Goal: Task Accomplishment & Management: Manage account settings

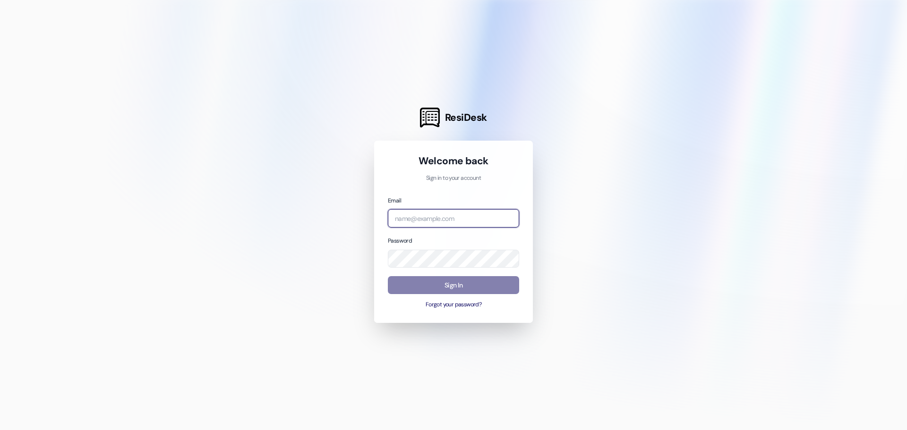
type input "[EMAIL_ADDRESS][DOMAIN_NAME]"
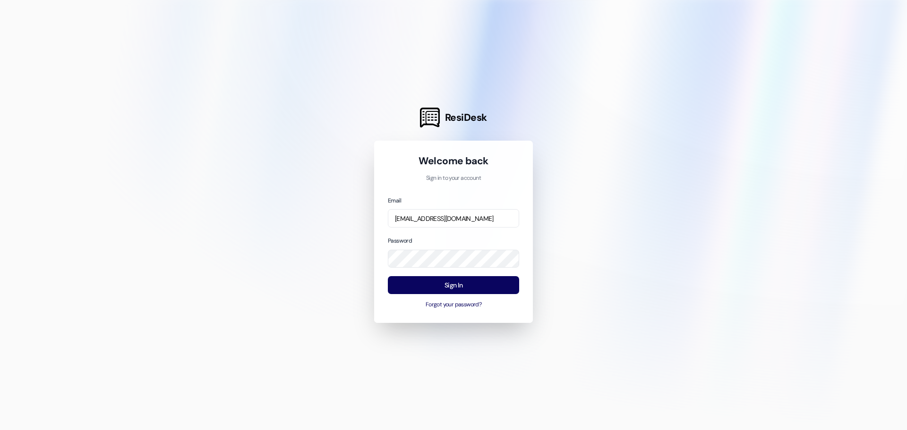
click at [595, 287] on div at bounding box center [453, 215] width 907 height 430
click at [444, 288] on button "Sign In" at bounding box center [453, 285] width 131 height 18
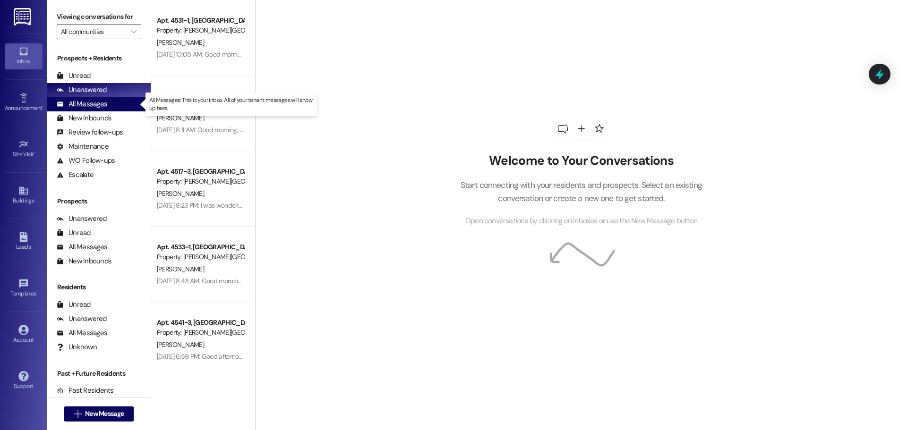
click at [80, 105] on div "All Messages" at bounding box center [82, 104] width 51 height 10
